Goal: Navigation & Orientation: Understand site structure

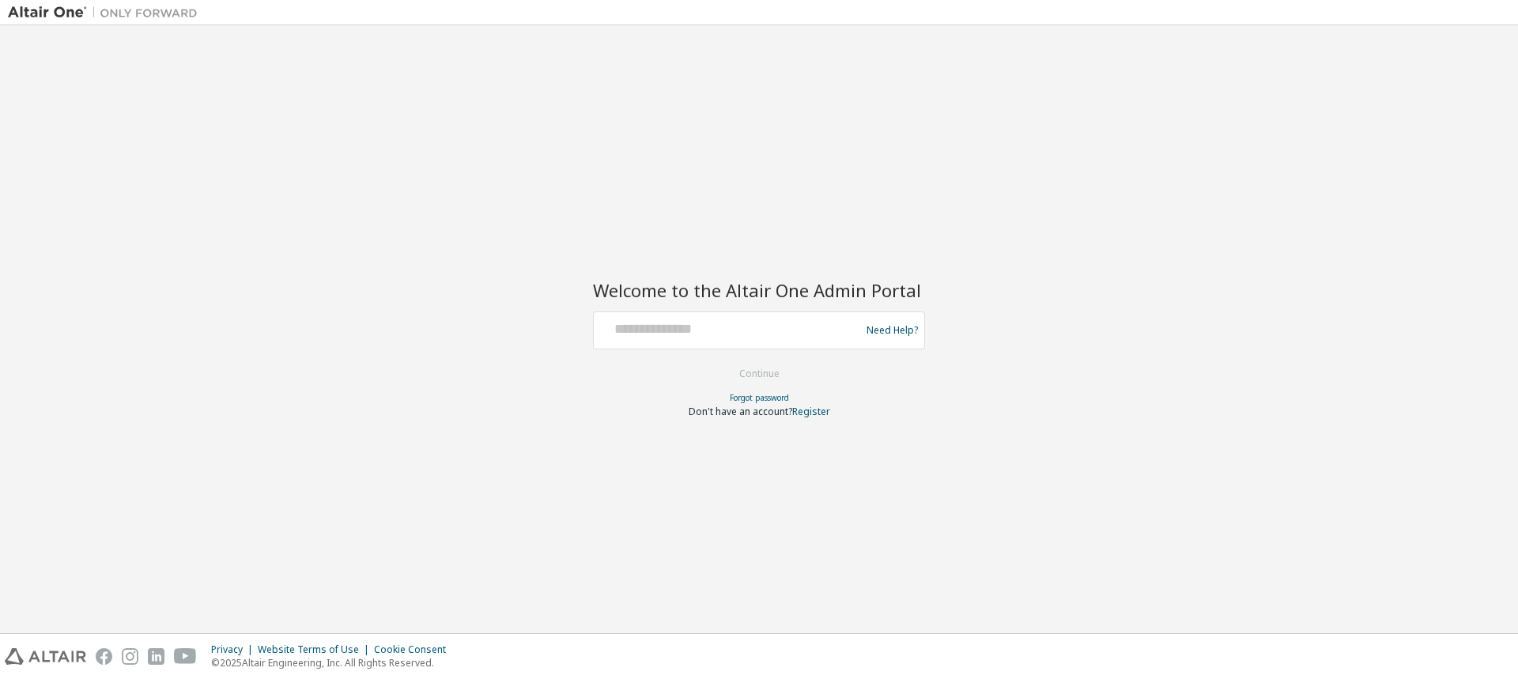
click at [262, 142] on div "Welcome to the Altair One Admin Portal Need Help? Please make sure that you pro…" at bounding box center [759, 329] width 1502 height 592
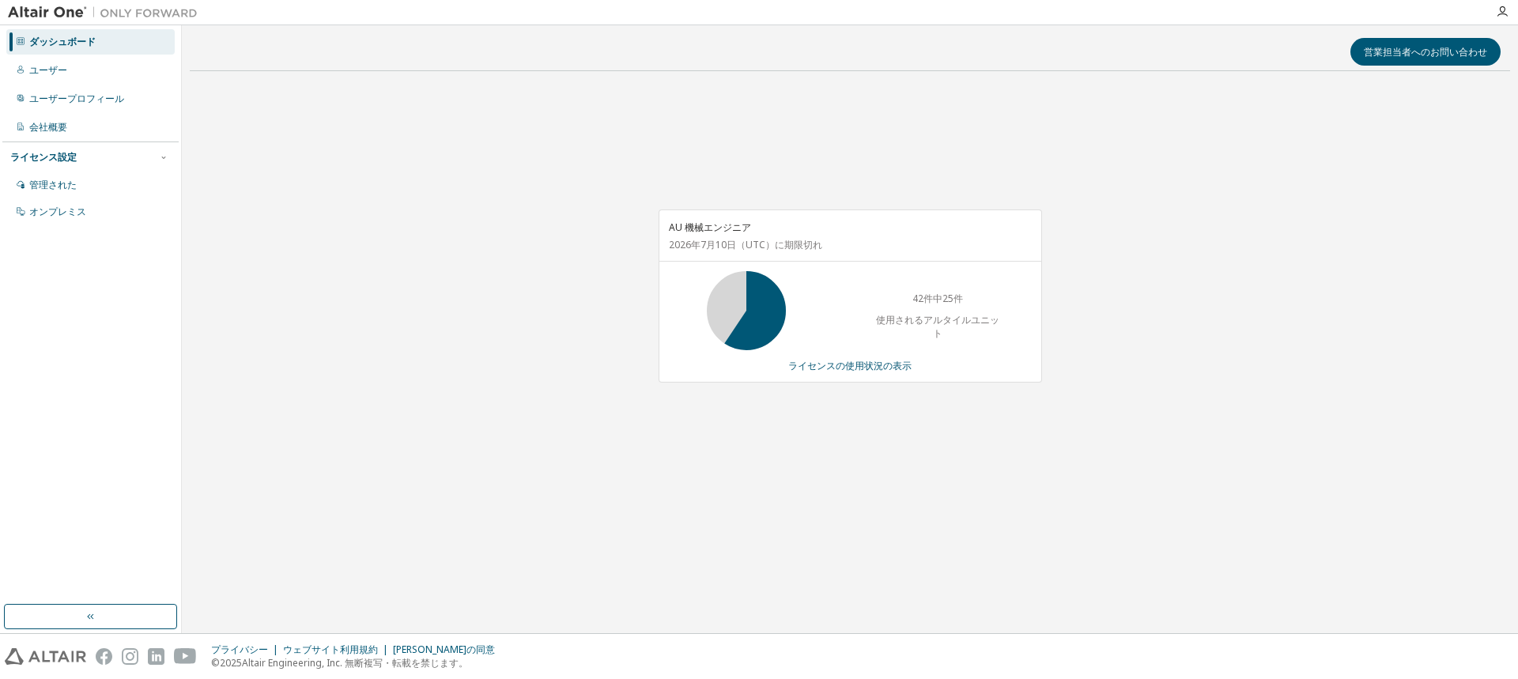
drag, startPoint x: 0, startPoint y: 0, endPoint x: 436, endPoint y: 329, distance: 545.9
click at [436, 329] on div "AU 機械エンジニア 2026年7月10日 （UTC） に期限切れ 42件中25件 使用されるアルタイルユニット ライセンスの使用状況の表示" at bounding box center [850, 304] width 1320 height 441
click at [864, 458] on div "AU 機械エンジニア 2026年7月10日 （UTC） に期限切れ 42件中25件 使用されるアルタイルユニット ライセンスの使用状況の表示" at bounding box center [850, 304] width 1320 height 441
click at [834, 413] on div "AU 機械エンジニア 2026年7月10日 （UTC） に期限切れ 42件中25件 使用されるアルタイルユニット ライセンスの使用状況の表示" at bounding box center [850, 304] width 1320 height 441
click at [702, 554] on div "営業担当者へのお問い合わせ AU 機械エンジニア 2026年7月10日 （UTC） に期限切れ 42件中21件 使用されるアルタイルユニット ライセンスの使用…" at bounding box center [850, 329] width 1320 height 592
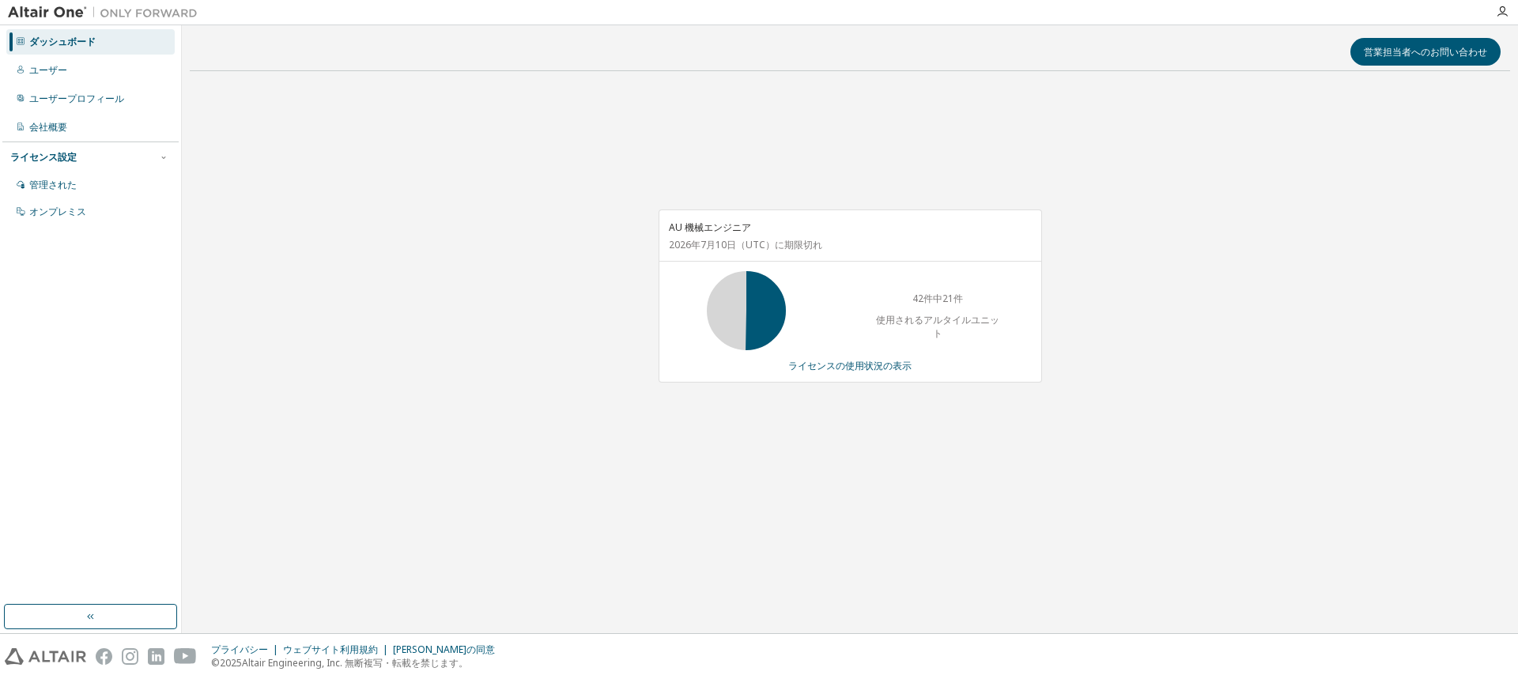
click at [700, 554] on div "営業担当者へのお問い合わせ AU 機械エンジニア 2026年7月10日 （UTC） に期限切れ 42件中21件 使用されるアルタイルユニット ライセンスの使用…" at bounding box center [850, 329] width 1320 height 592
